Goal: Information Seeking & Learning: Learn about a topic

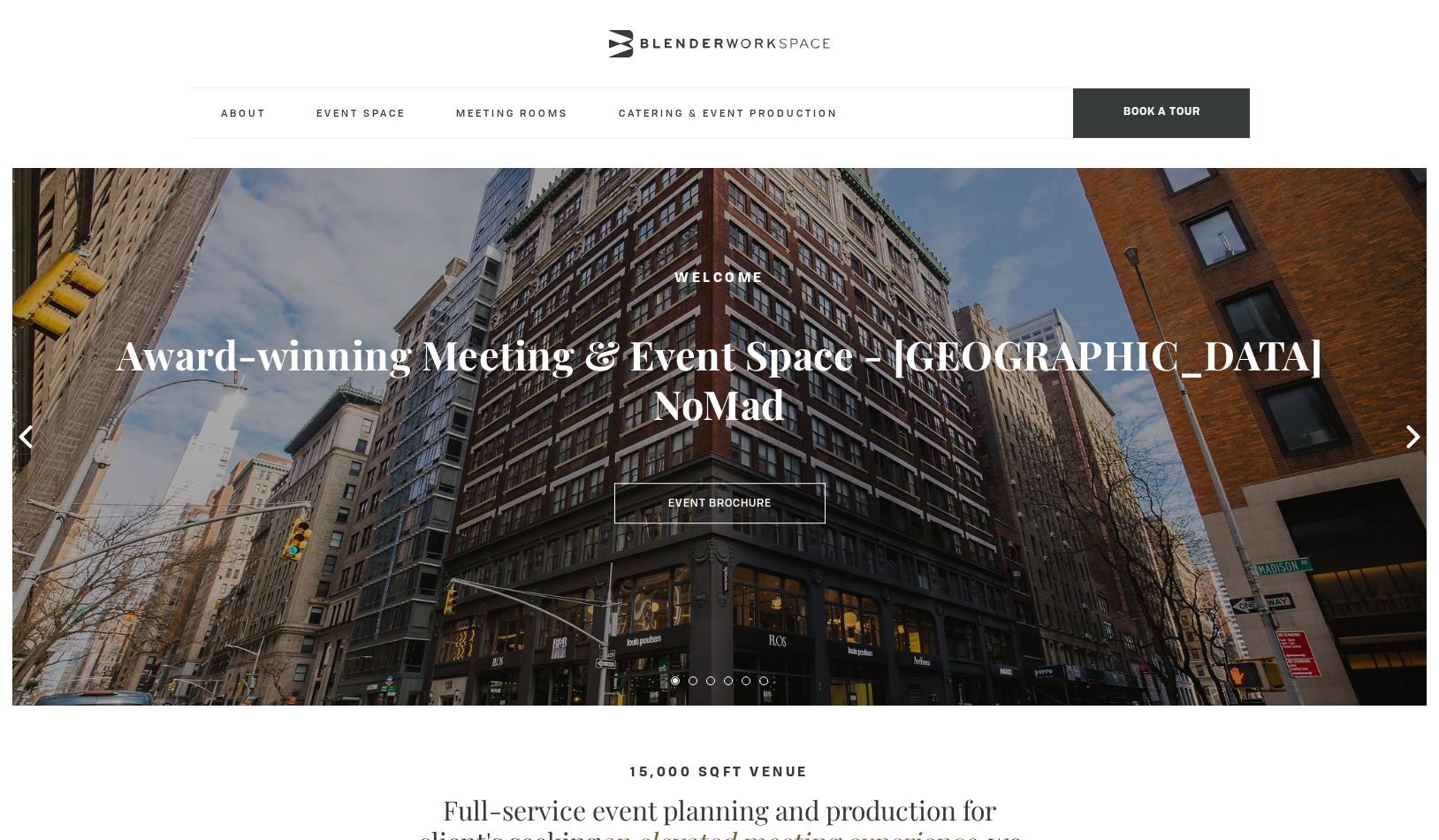
click at [922, 66] on div at bounding box center [719, 44] width 1061 height 88
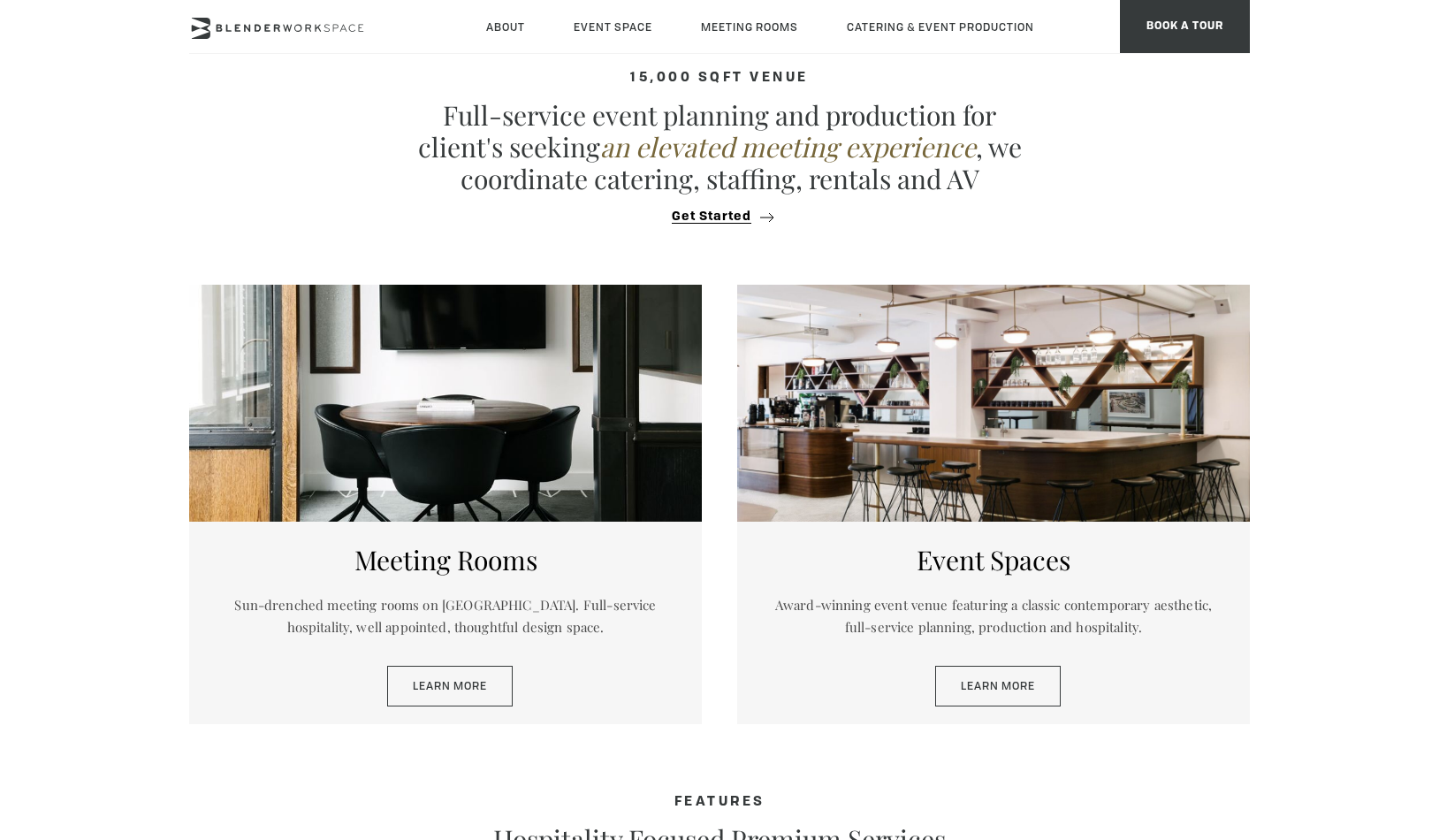
scroll to position [742, 0]
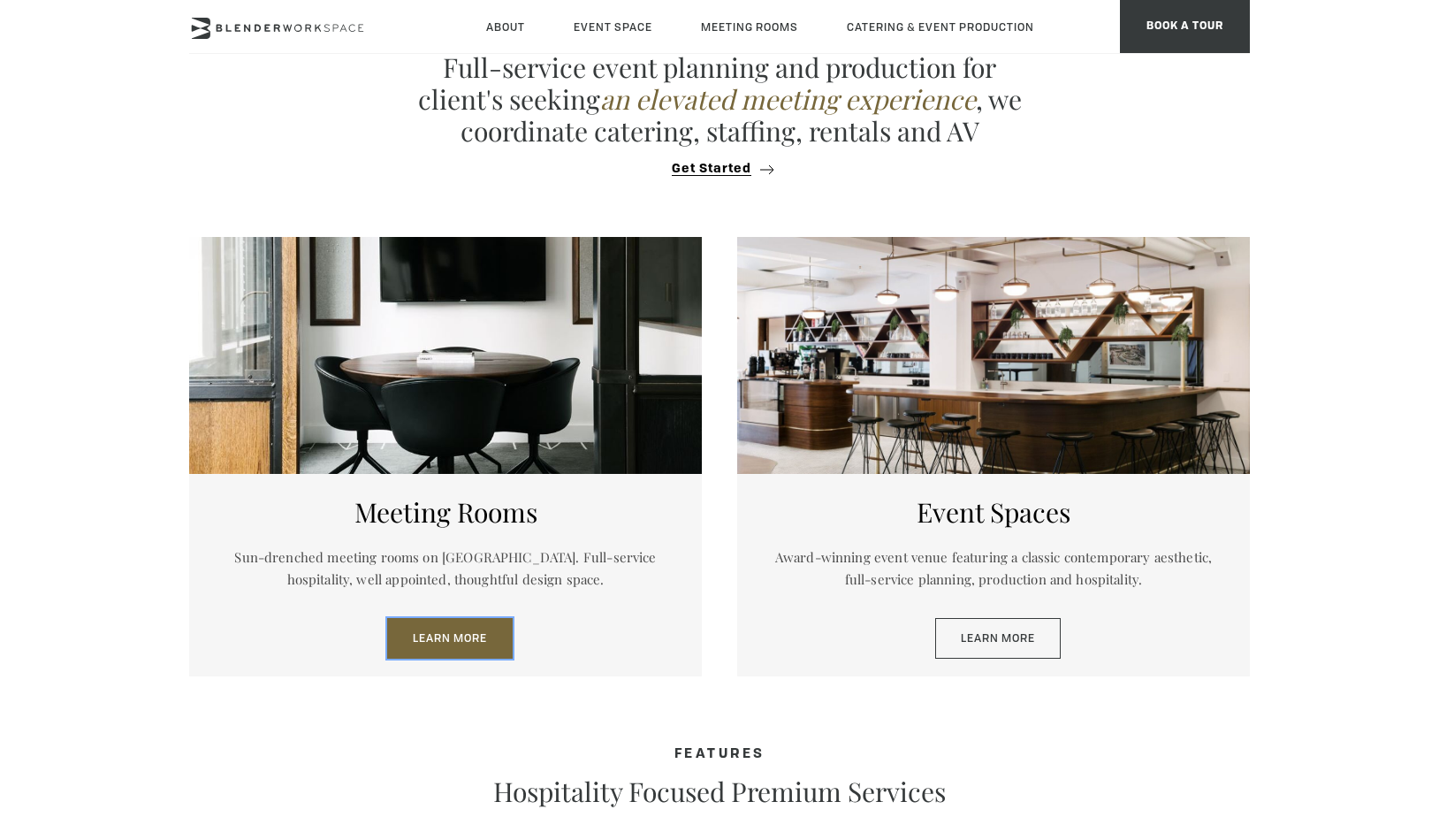
click at [428, 645] on link "Learn More" at bounding box center [451, 638] width 126 height 41
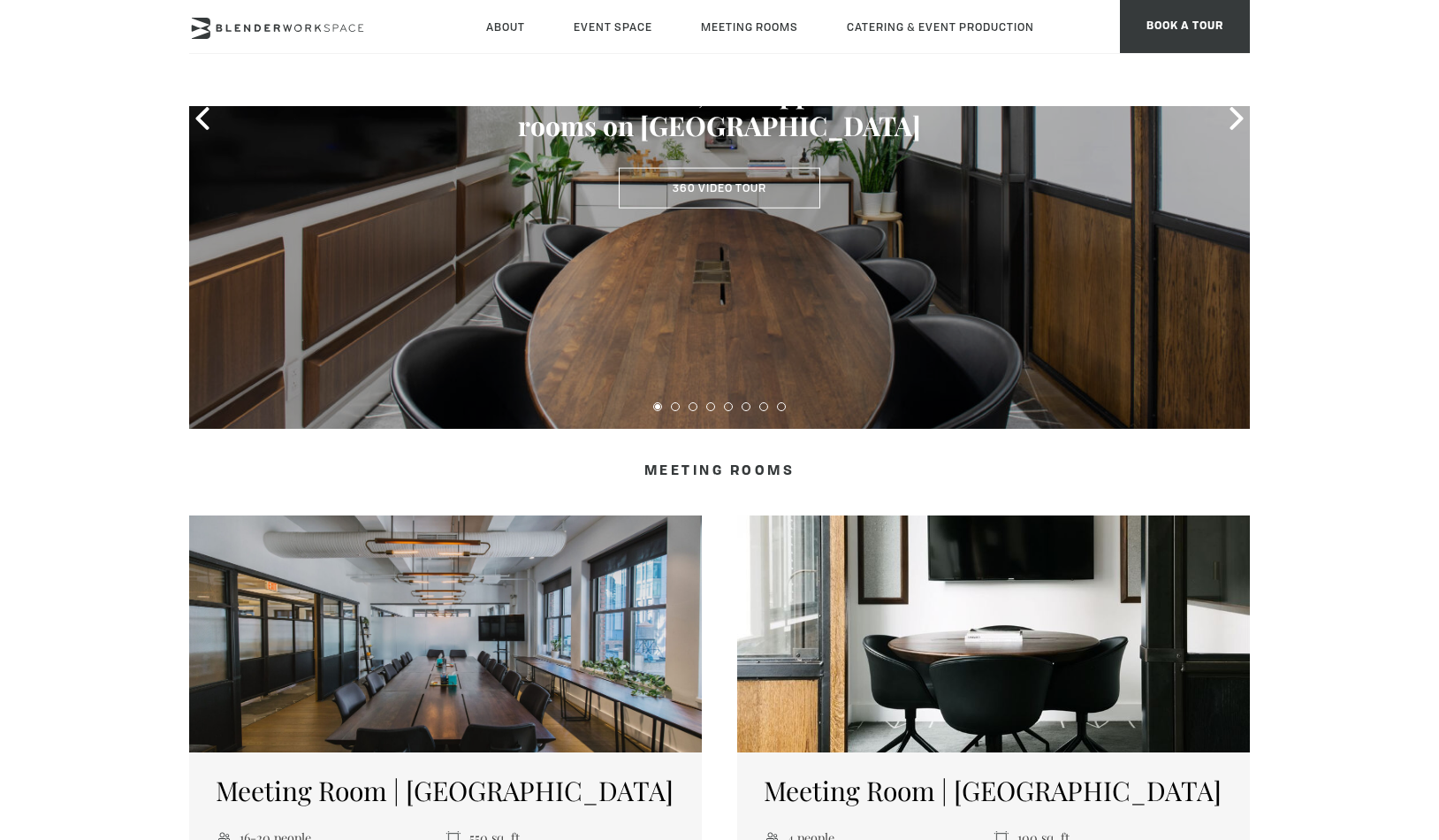
scroll to position [397, 0]
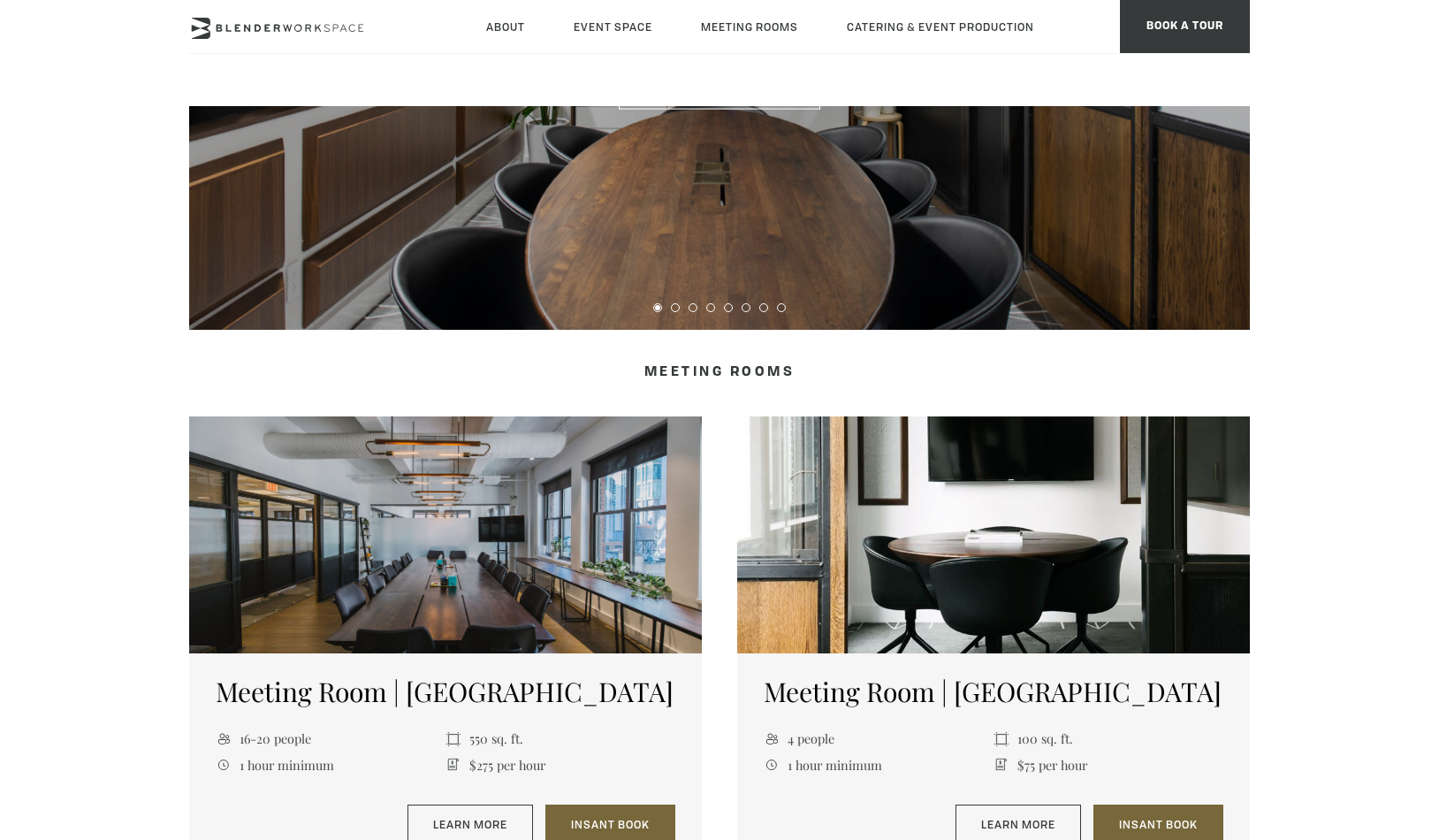
click at [810, 556] on div at bounding box center [993, 535] width 513 height 236
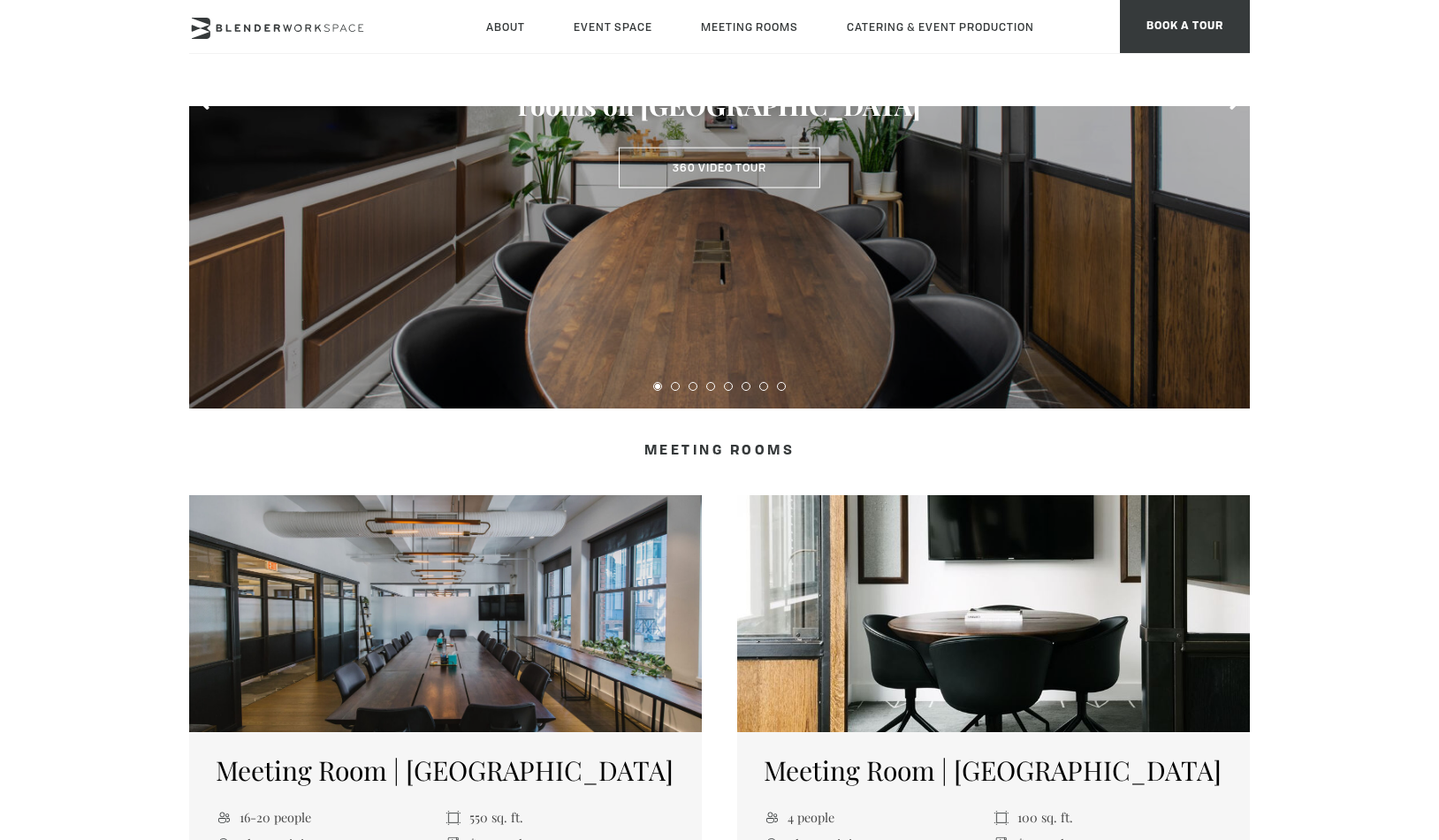
scroll to position [0, 0]
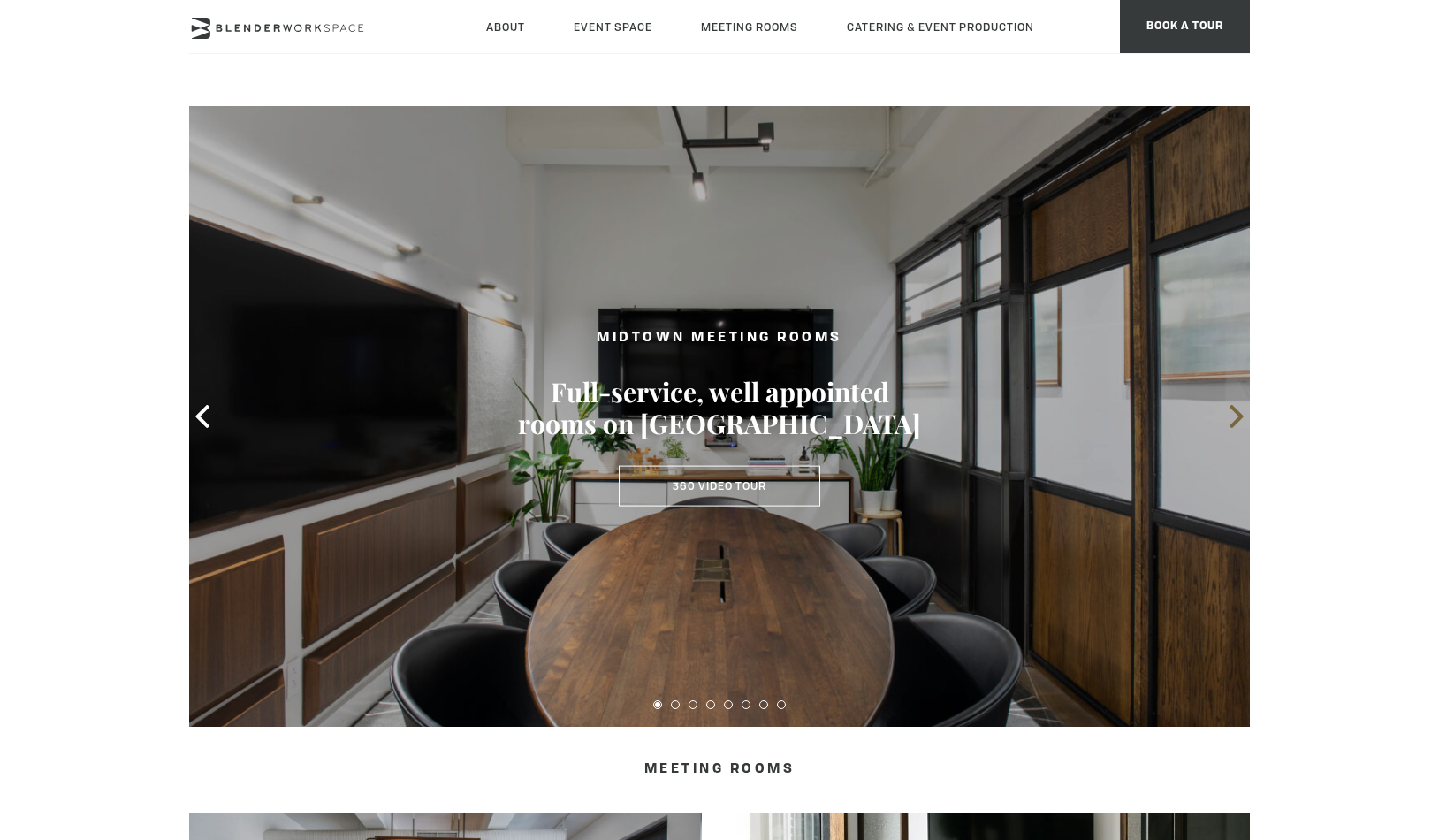
click at [1236, 417] on icon at bounding box center [1236, 417] width 23 height 23
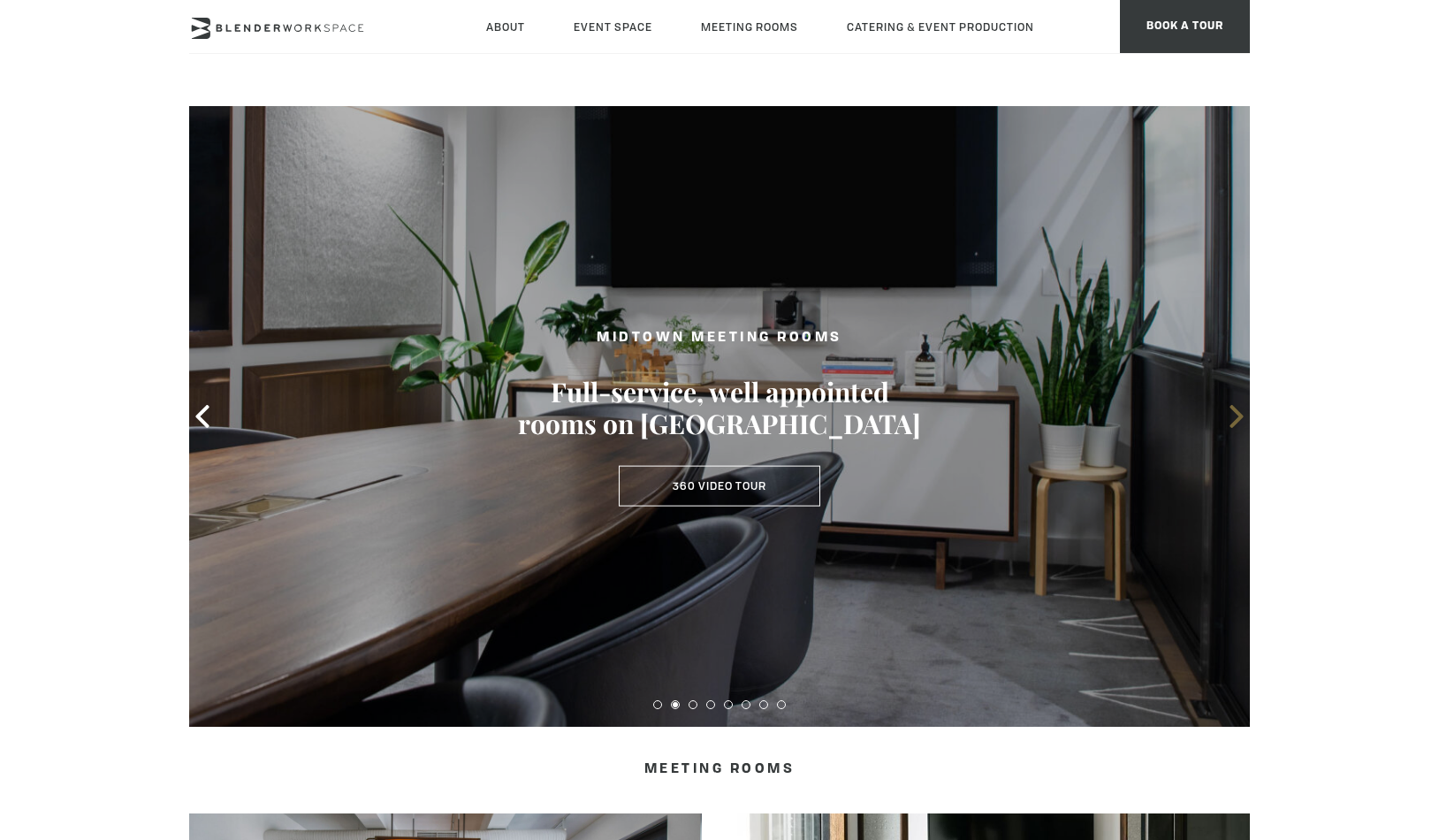
click at [1236, 417] on icon at bounding box center [1236, 417] width 23 height 23
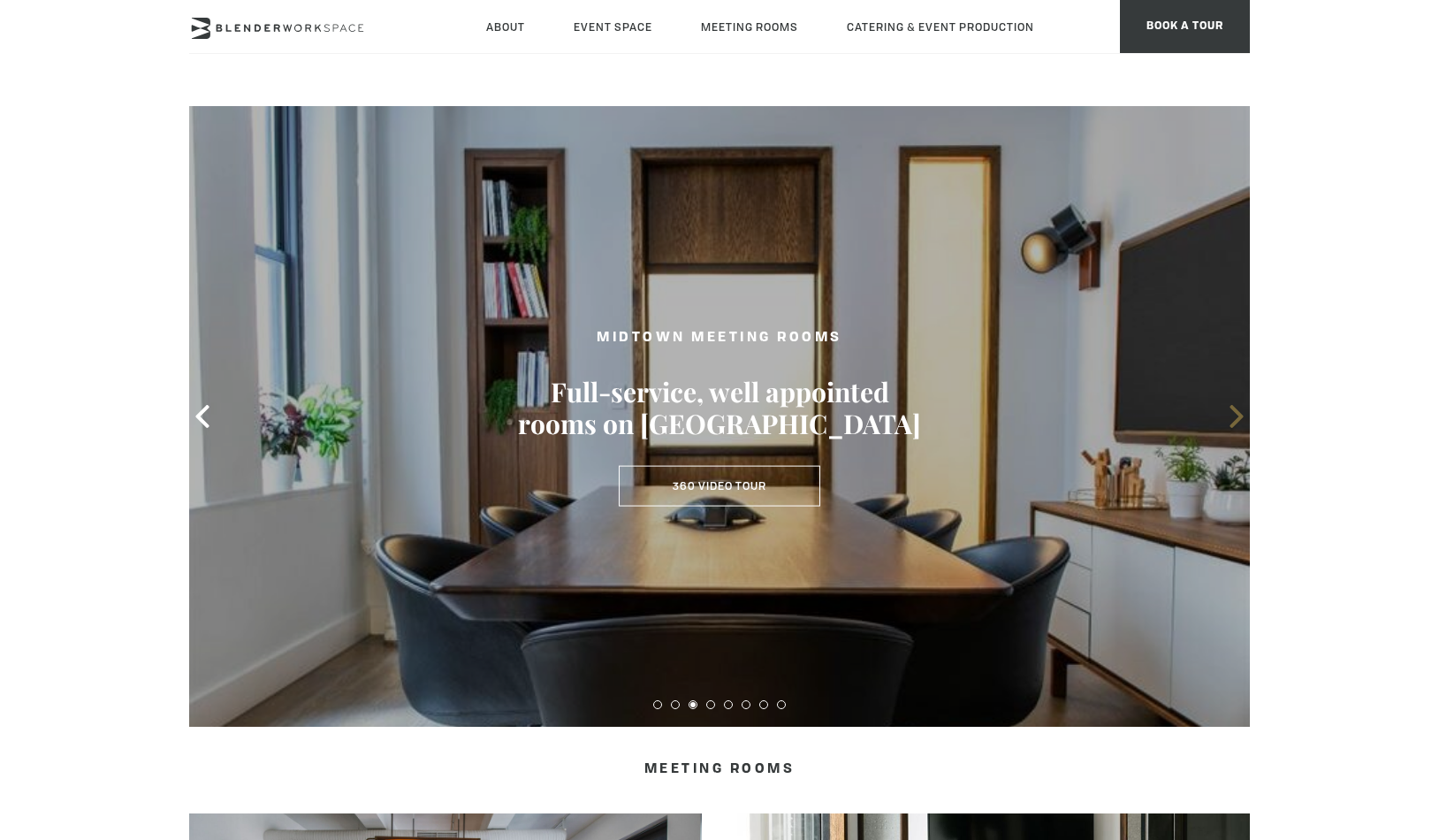
click at [1236, 417] on icon at bounding box center [1236, 417] width 23 height 23
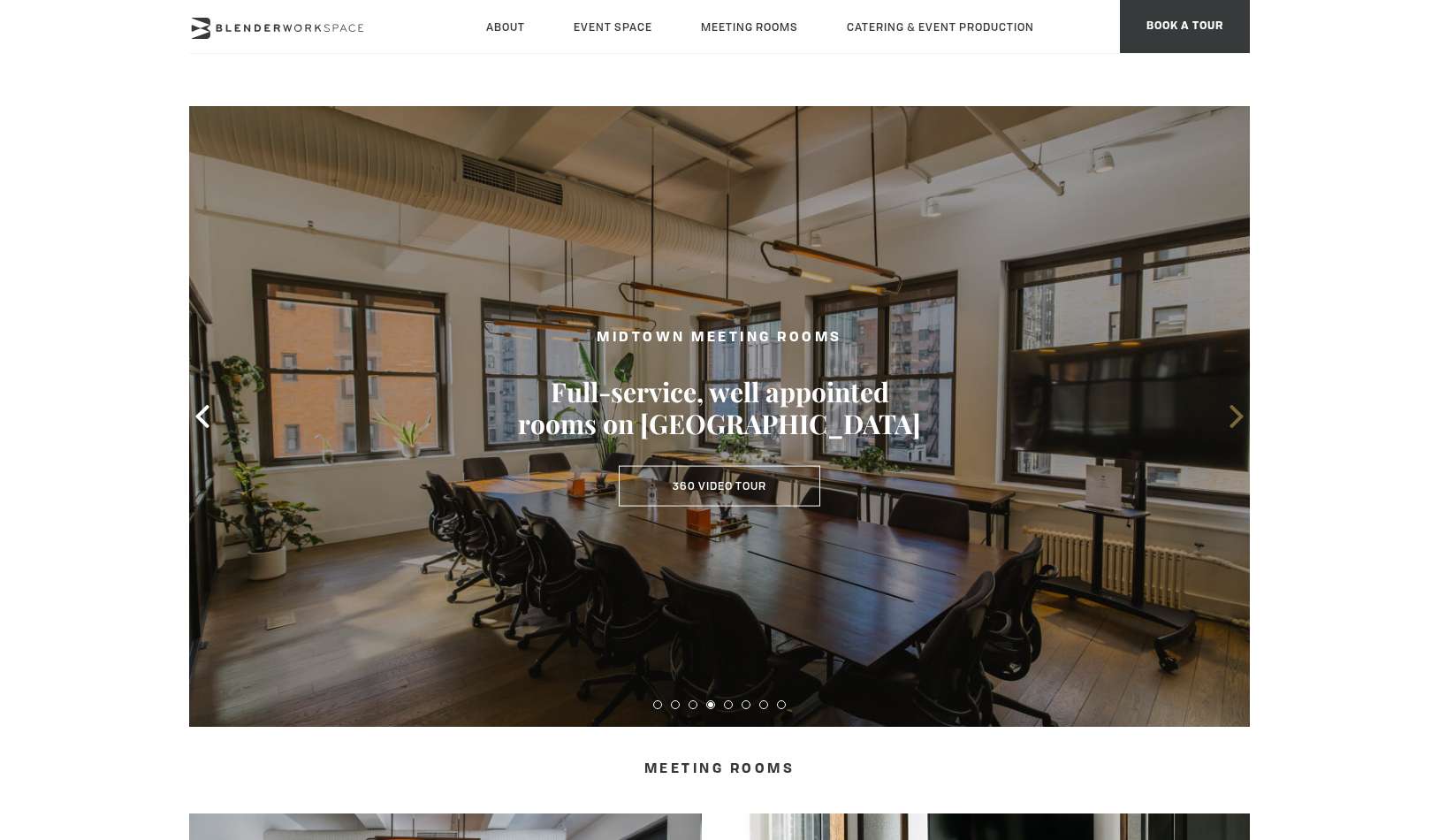
click at [1236, 417] on icon at bounding box center [1236, 417] width 23 height 23
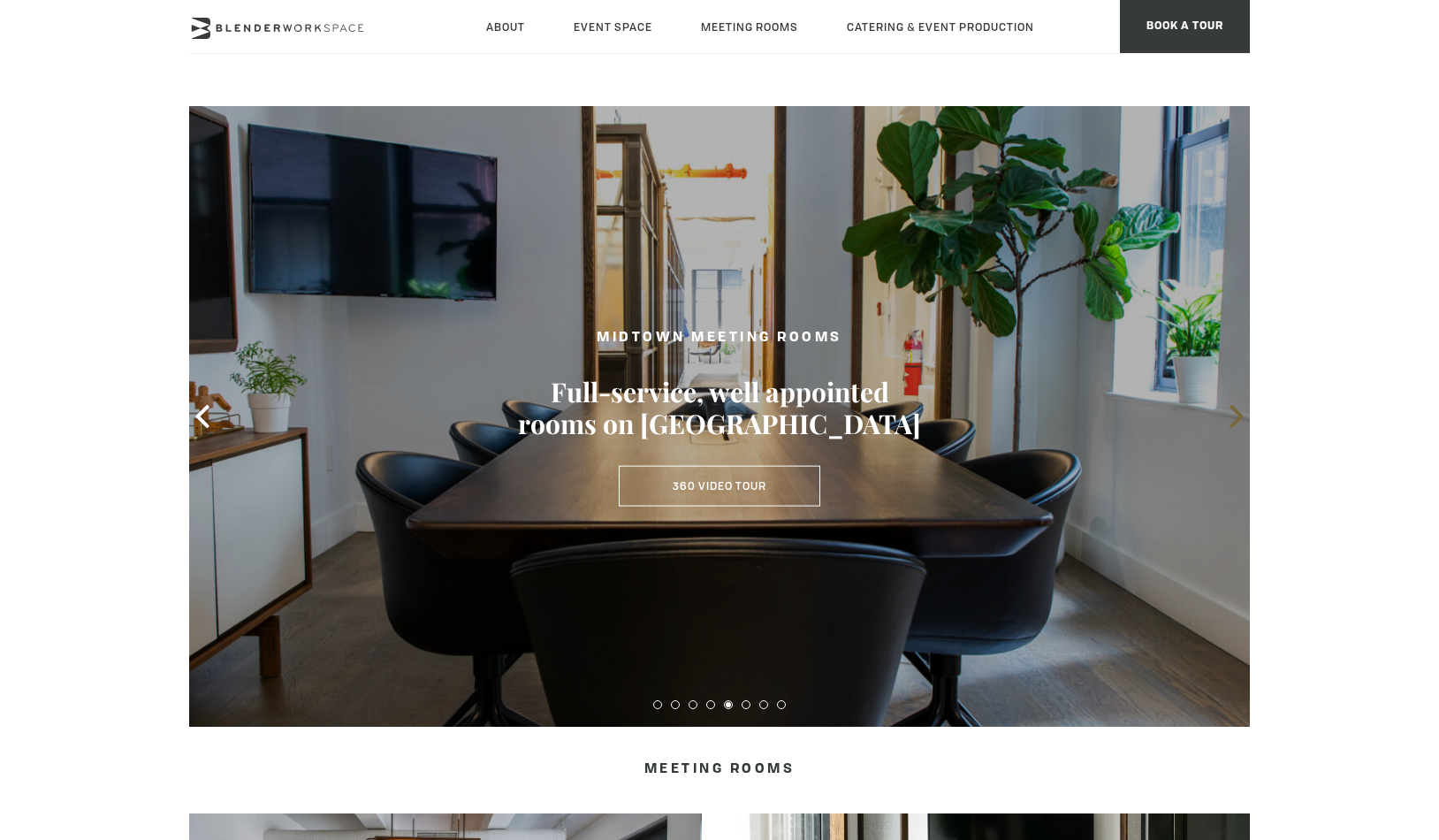
click at [1236, 417] on icon at bounding box center [1236, 417] width 23 height 23
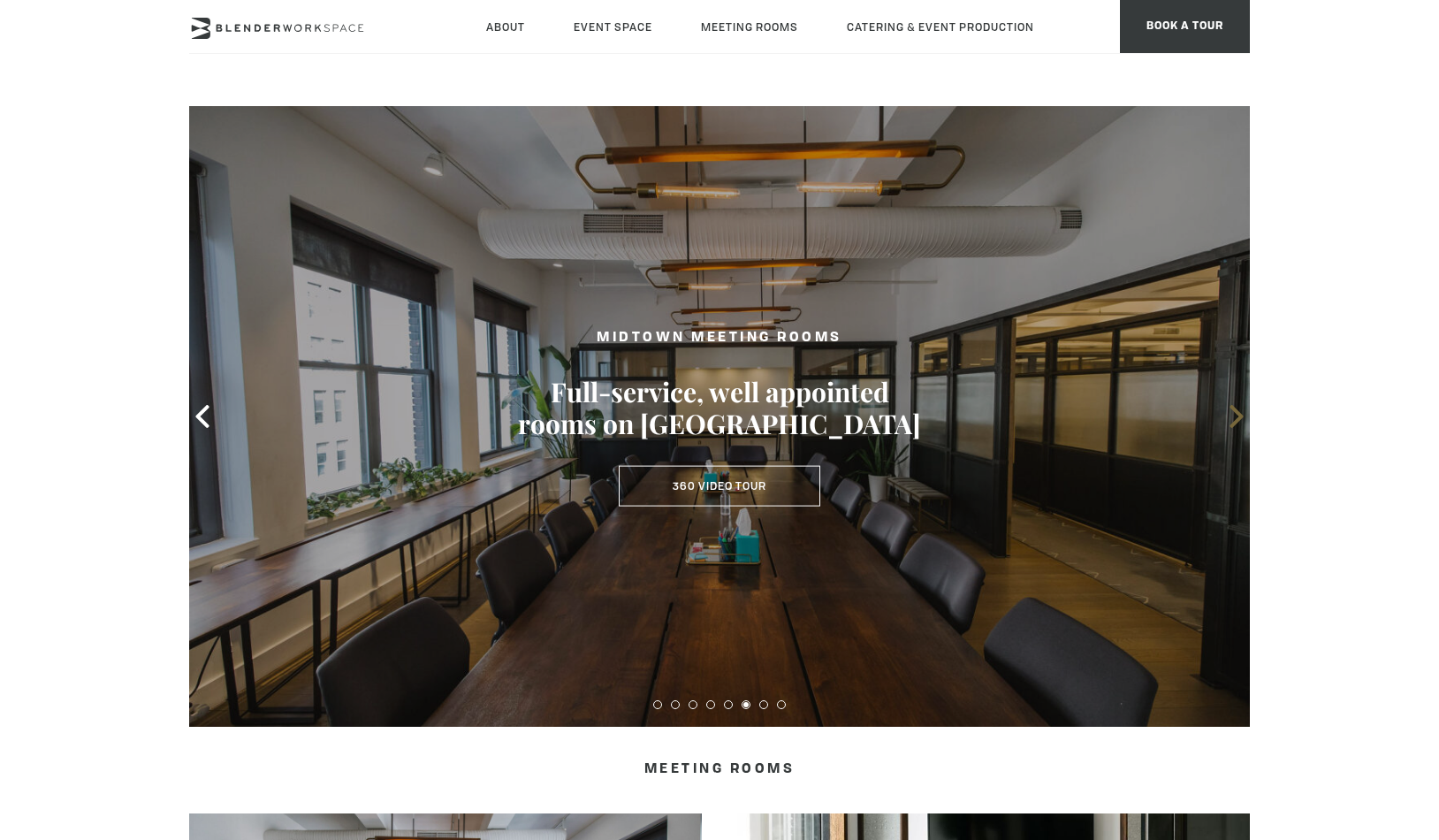
click at [1236, 417] on icon at bounding box center [1236, 417] width 23 height 23
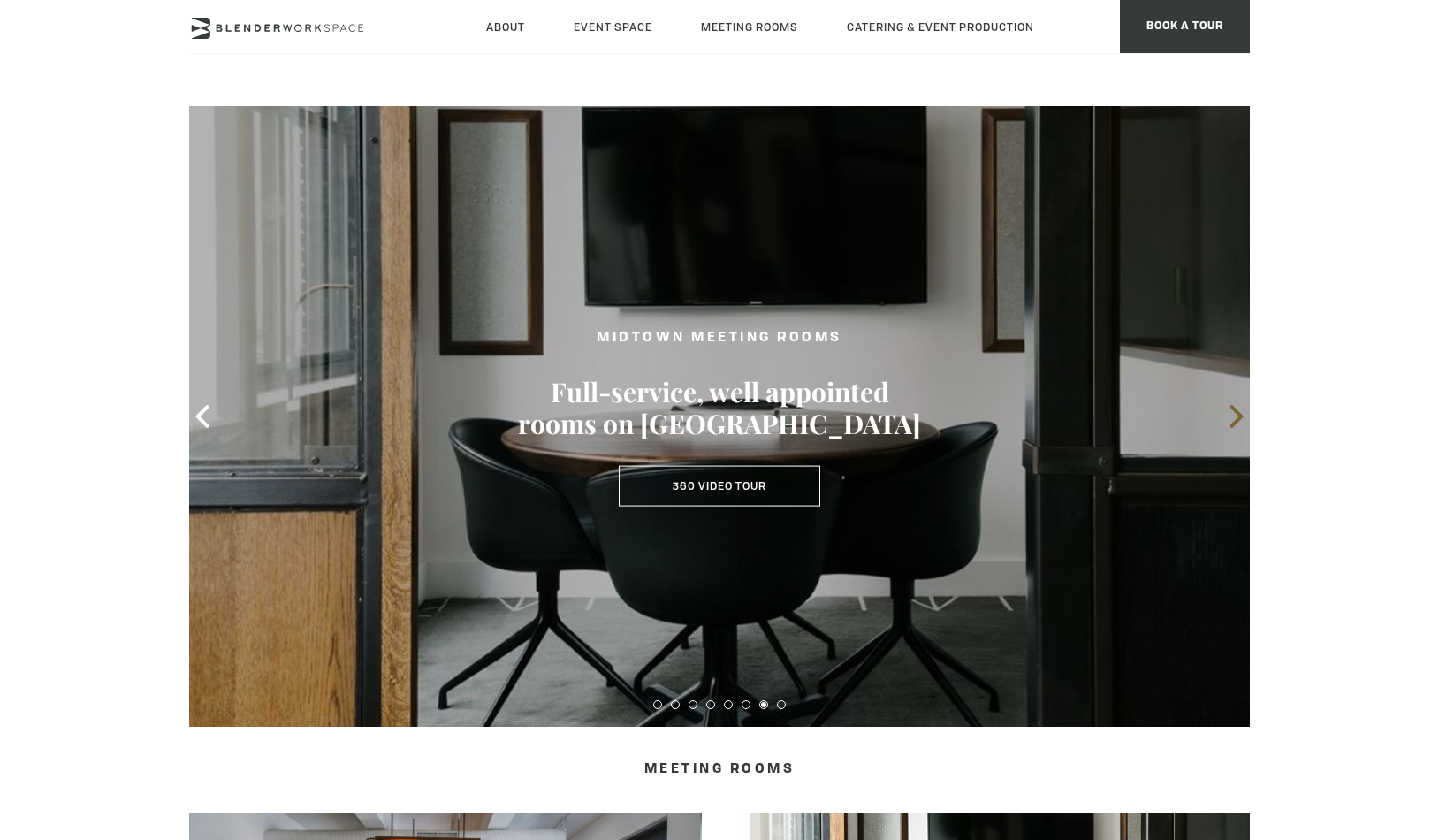
click at [1236, 417] on icon at bounding box center [1236, 417] width 23 height 23
